Goal: Find contact information: Find contact information

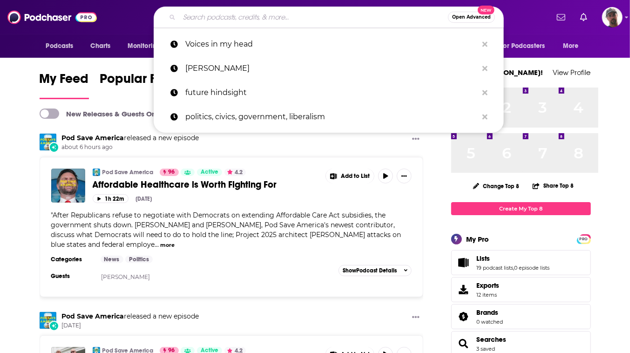
click at [307, 19] on input "Search podcasts, credits, & more..." at bounding box center [313, 17] width 269 height 15
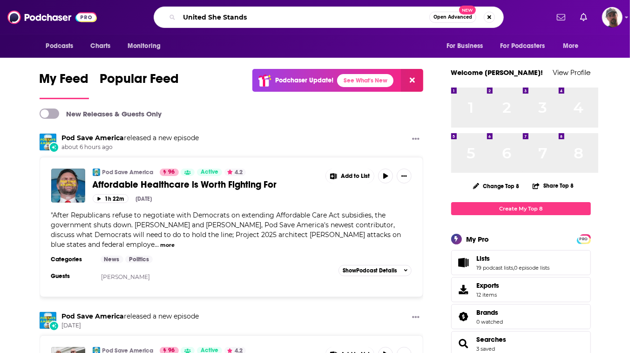
type input "United She Stands"
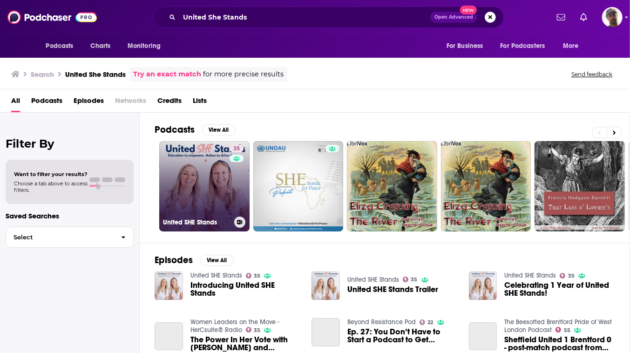
click at [249, 223] on link "35 United SHE Stands" at bounding box center [204, 186] width 90 height 90
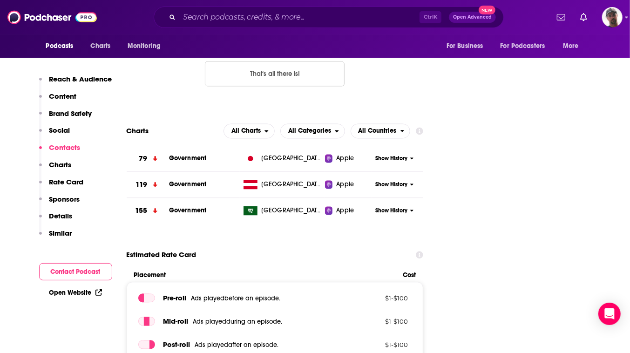
scroll to position [973, 0]
